Goal: Information Seeking & Learning: Learn about a topic

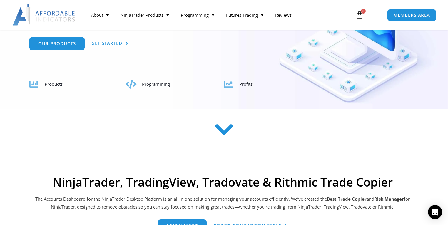
scroll to position [24, 0]
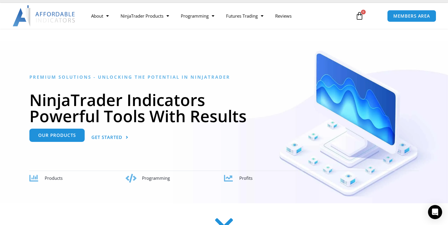
click at [63, 143] on div "Our Products" at bounding box center [56, 137] width 55 height 13
click at [46, 135] on span "Our Products" at bounding box center [57, 135] width 38 height 4
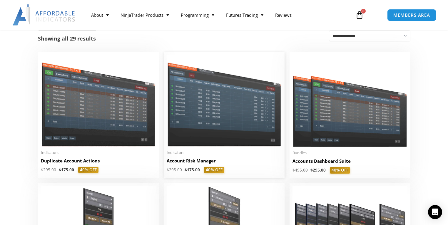
scroll to position [141, 0]
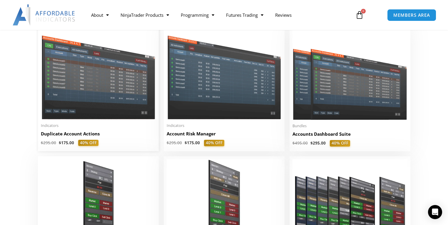
click at [68, 71] on img at bounding box center [98, 73] width 115 height 91
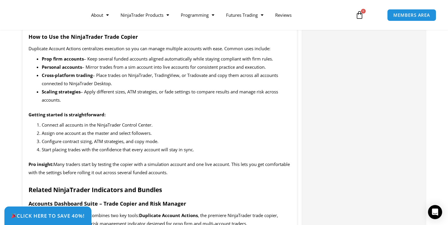
scroll to position [611, 0]
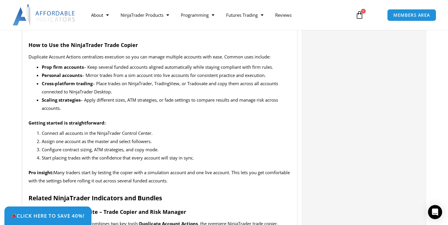
drag, startPoint x: 216, startPoint y: 118, endPoint x: 192, endPoint y: 125, distance: 25.1
click at [192, 125] on p "Getting started is straightforward:" at bounding box center [159, 123] width 262 height 8
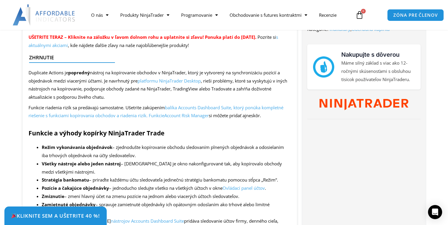
scroll to position [198, 0]
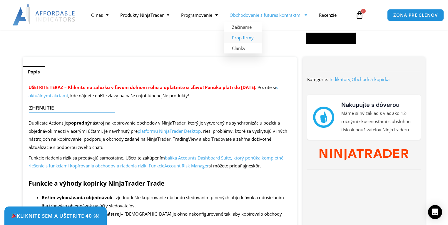
click at [243, 40] on font "Prop firmy" at bounding box center [243, 38] width 22 height 6
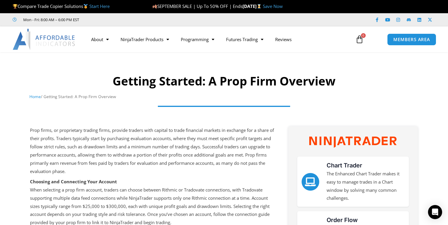
click at [121, 80] on h1 "Getting Started: A Prop Firm Overview" at bounding box center [223, 81] width 389 height 16
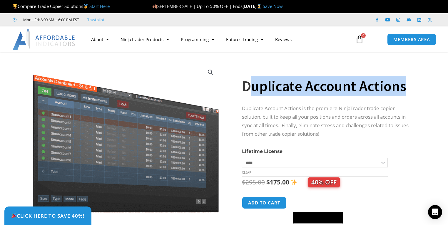
drag, startPoint x: 252, startPoint y: 85, endPoint x: 416, endPoint y: 84, distance: 164.5
click at [416, 84] on div "**********" at bounding box center [335, 154] width 186 height 193
click at [296, 81] on h1 "Duplicate Account Actions" at bounding box center [328, 86] width 172 height 21
drag, startPoint x: 242, startPoint y: 85, endPoint x: 415, endPoint y: 82, distance: 172.5
click at [415, 82] on div "**********" at bounding box center [335, 154] width 186 height 193
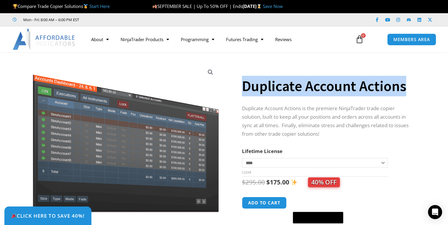
copy h1 "Duplicate Account Actions"
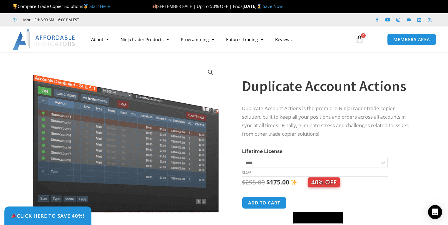
click at [239, 4] on span "SEPTEMBER SALE | Up To 50% OFF | Ends" at bounding box center [197, 6] width 90 height 6
